Goal: Information Seeking & Learning: Learn about a topic

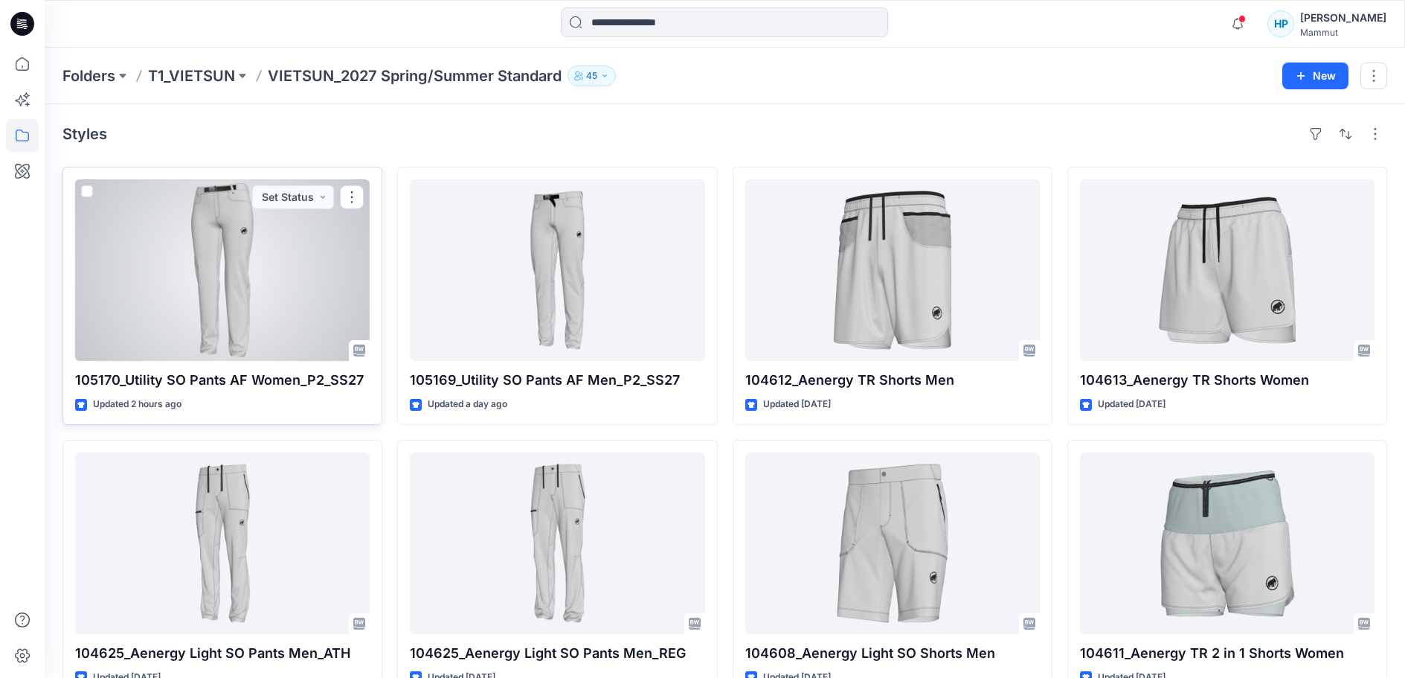
click at [212, 283] on div at bounding box center [222, 269] width 295 height 181
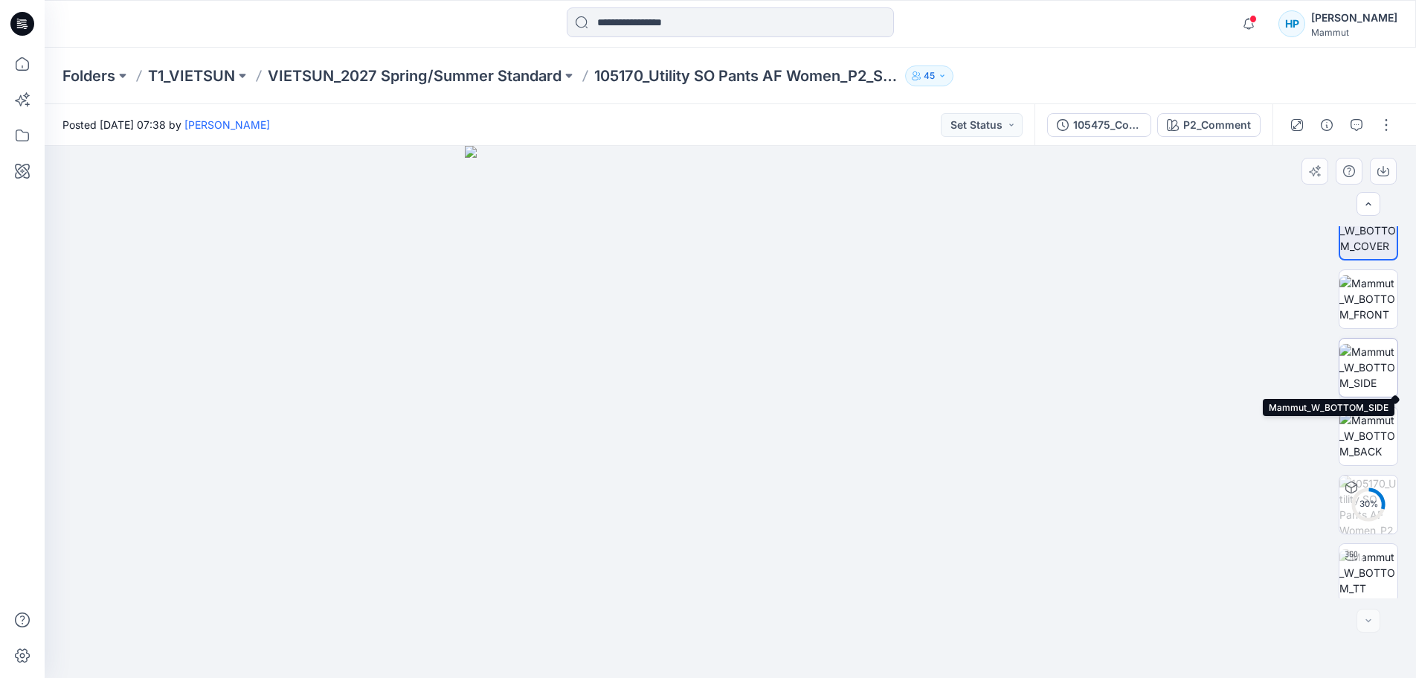
scroll to position [30, 0]
click at [328, 71] on p "VIETSUN_2027 Spring/Summer Standard" at bounding box center [415, 75] width 294 height 21
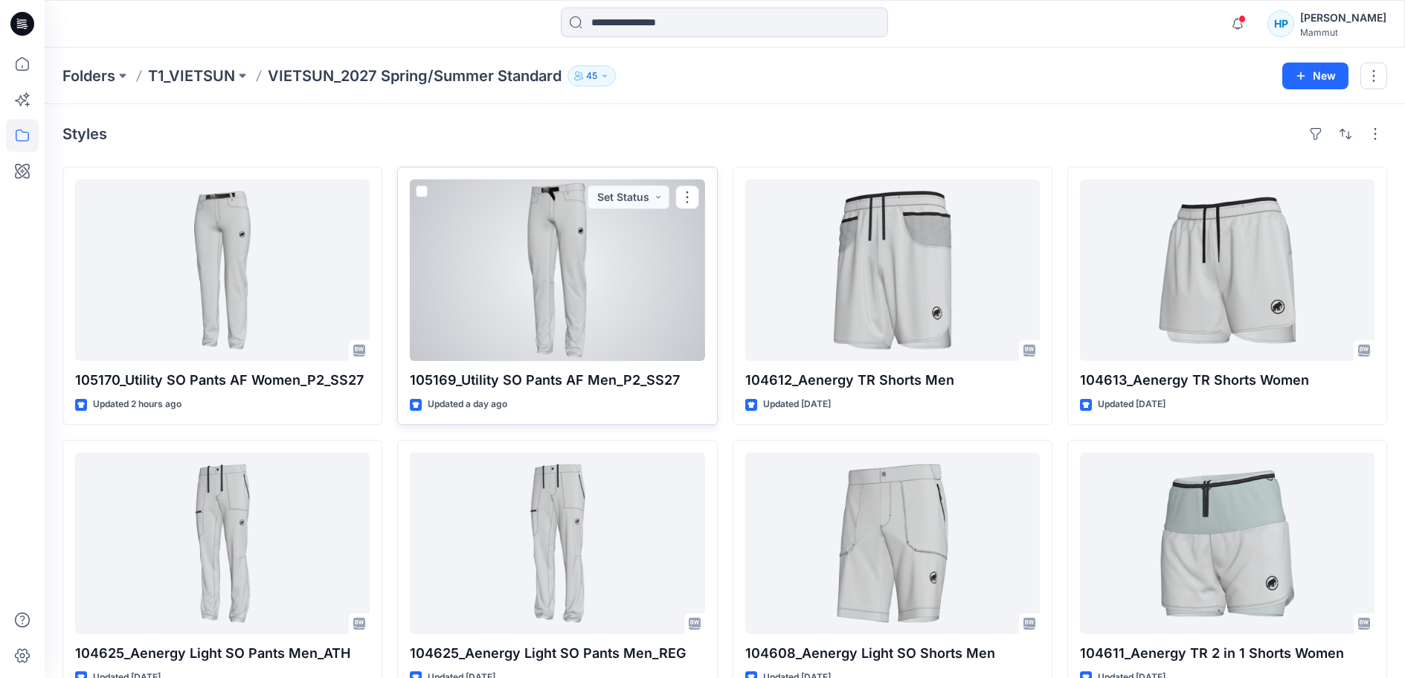
click at [512, 289] on div at bounding box center [557, 269] width 295 height 181
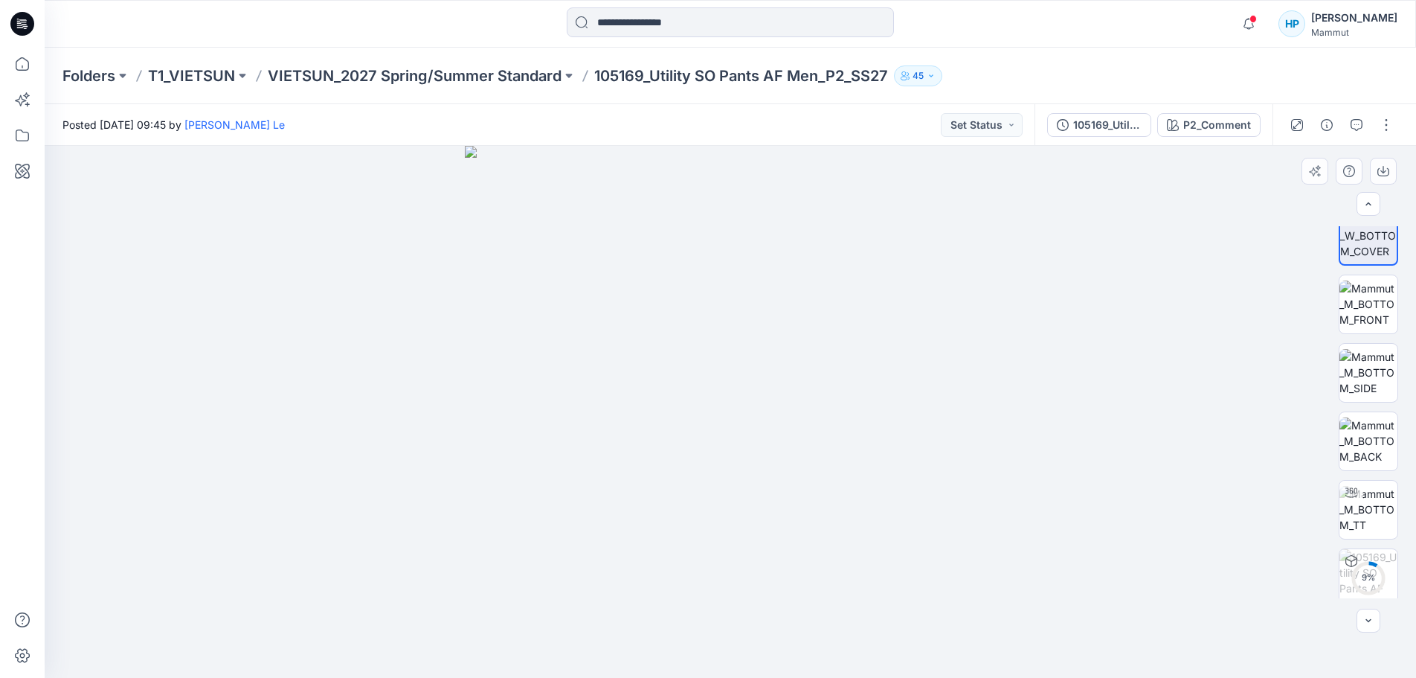
scroll to position [30, 0]
click at [356, 73] on p "VIETSUN_2027 Spring/Summer Standard" at bounding box center [415, 75] width 294 height 21
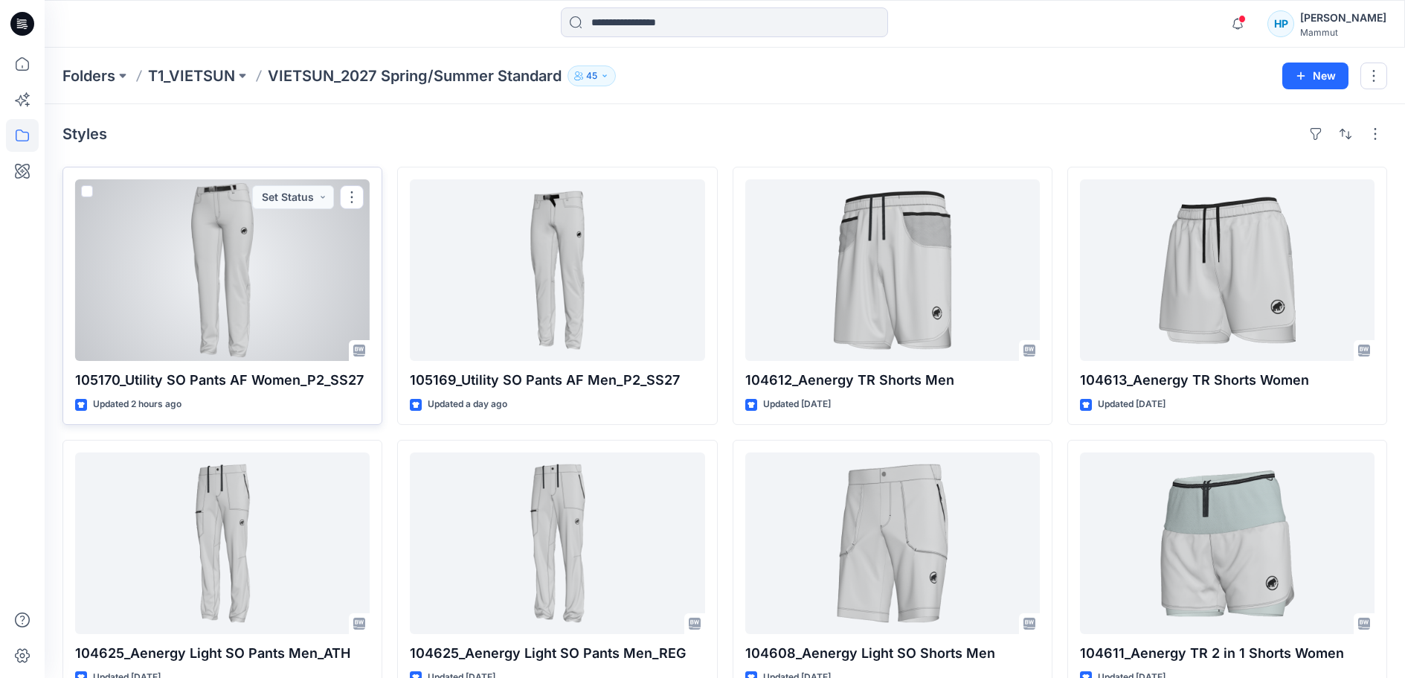
click at [273, 306] on div at bounding box center [222, 269] width 295 height 181
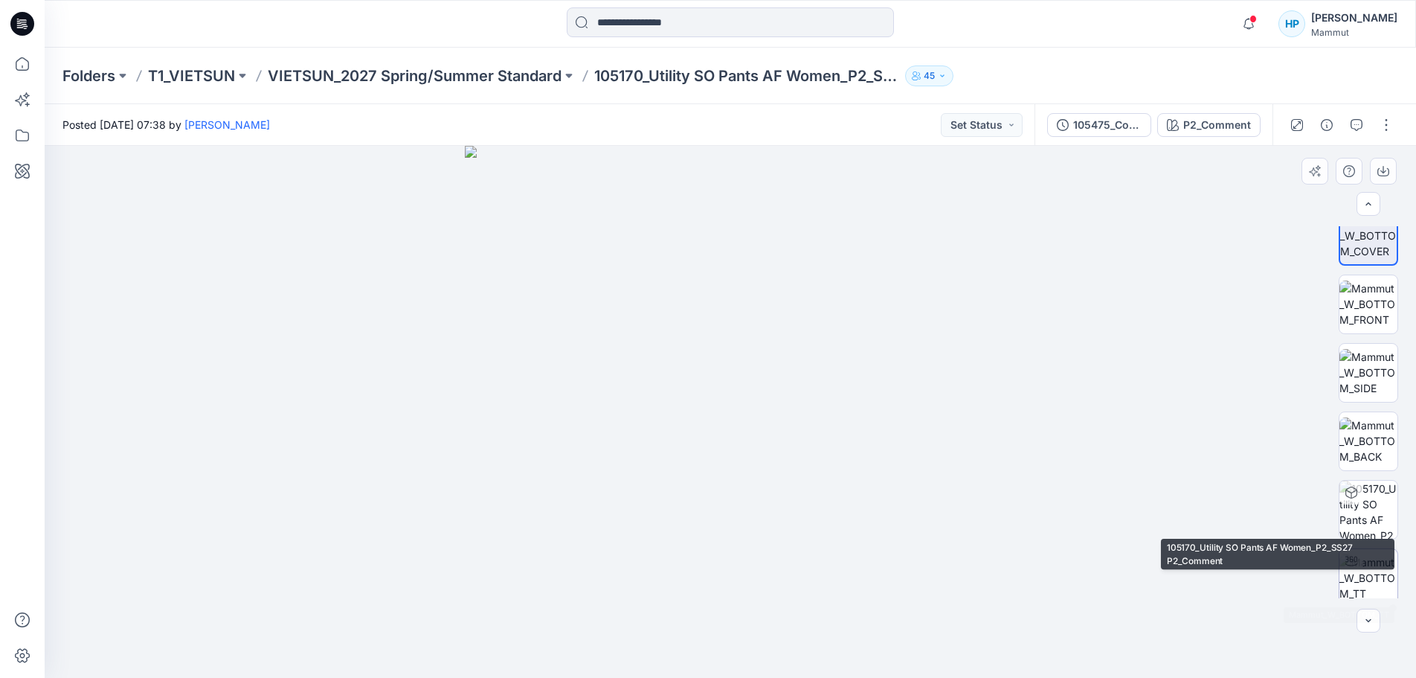
scroll to position [30, 0]
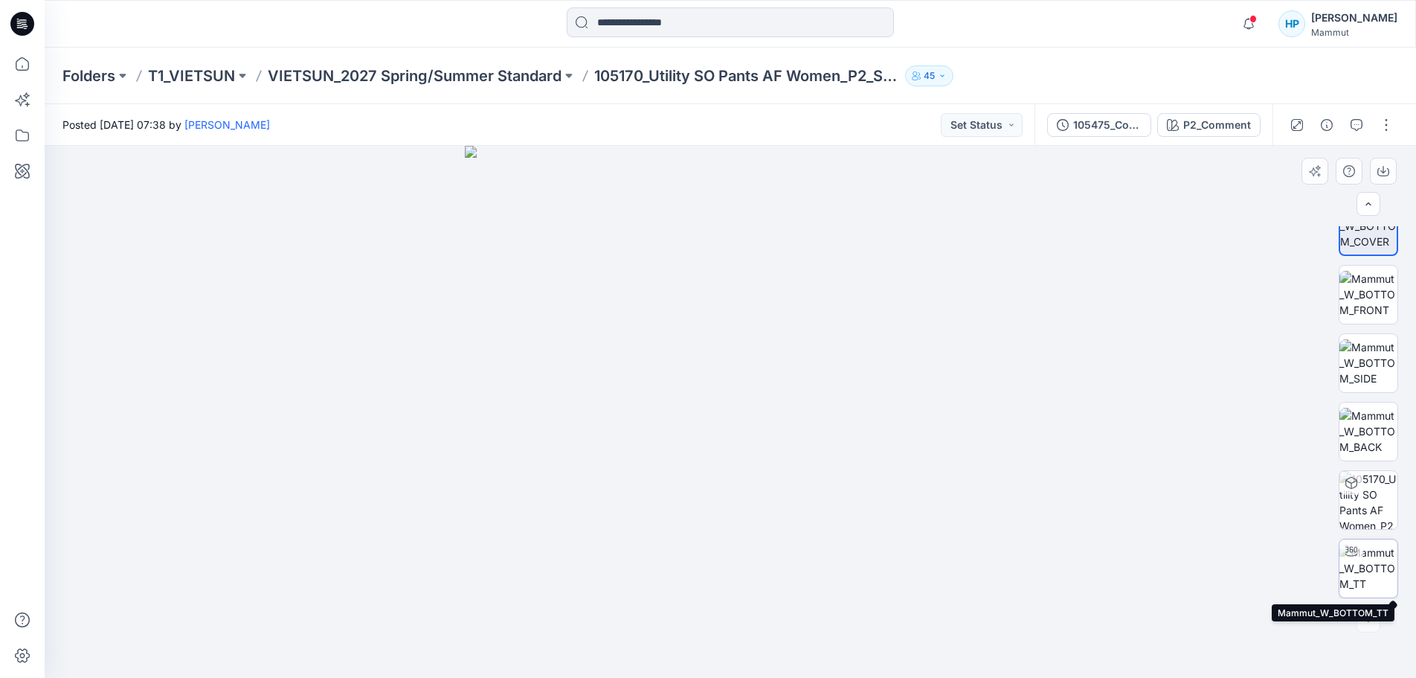
click at [1370, 566] on img at bounding box center [1369, 567] width 58 height 47
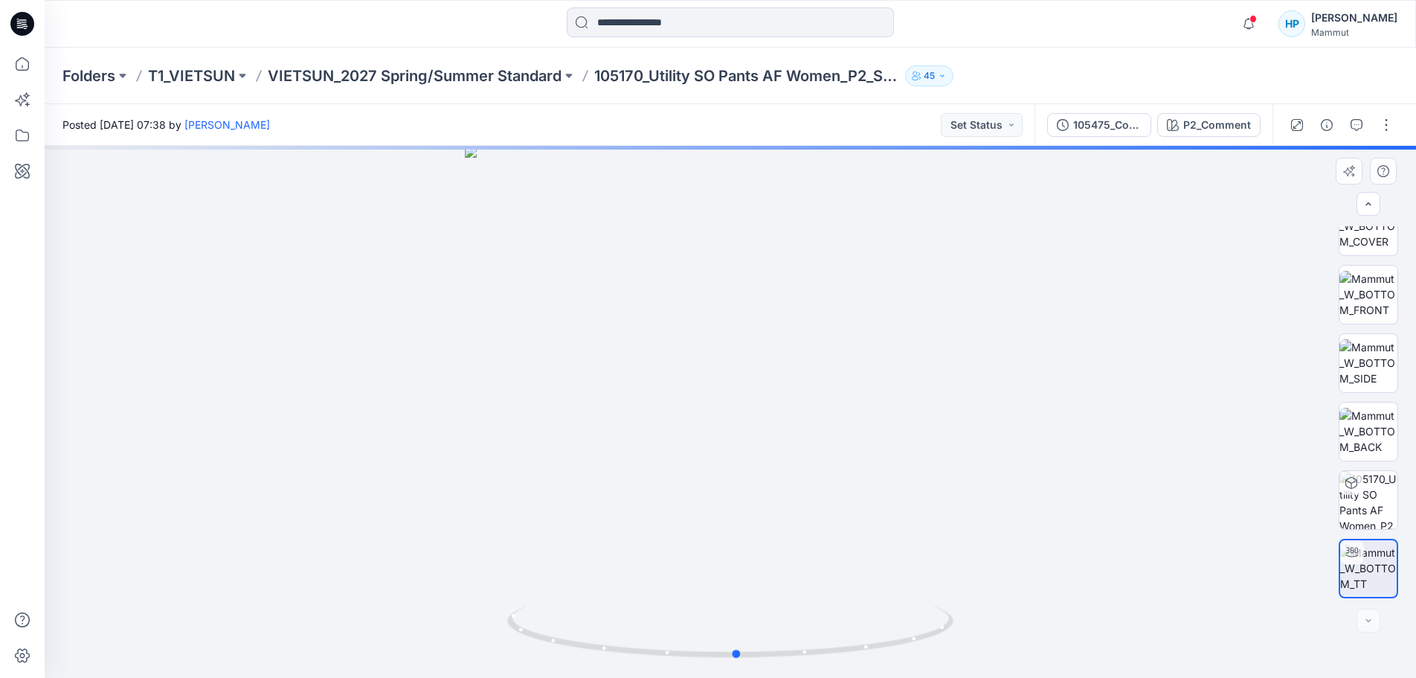
drag, startPoint x: 851, startPoint y: 654, endPoint x: 1304, endPoint y: 625, distance: 453.9
click at [1304, 625] on div at bounding box center [730, 412] width 1371 height 532
drag, startPoint x: 761, startPoint y: 315, endPoint x: 827, endPoint y: 599, distance: 291.7
